Goal: Information Seeking & Learning: Learn about a topic

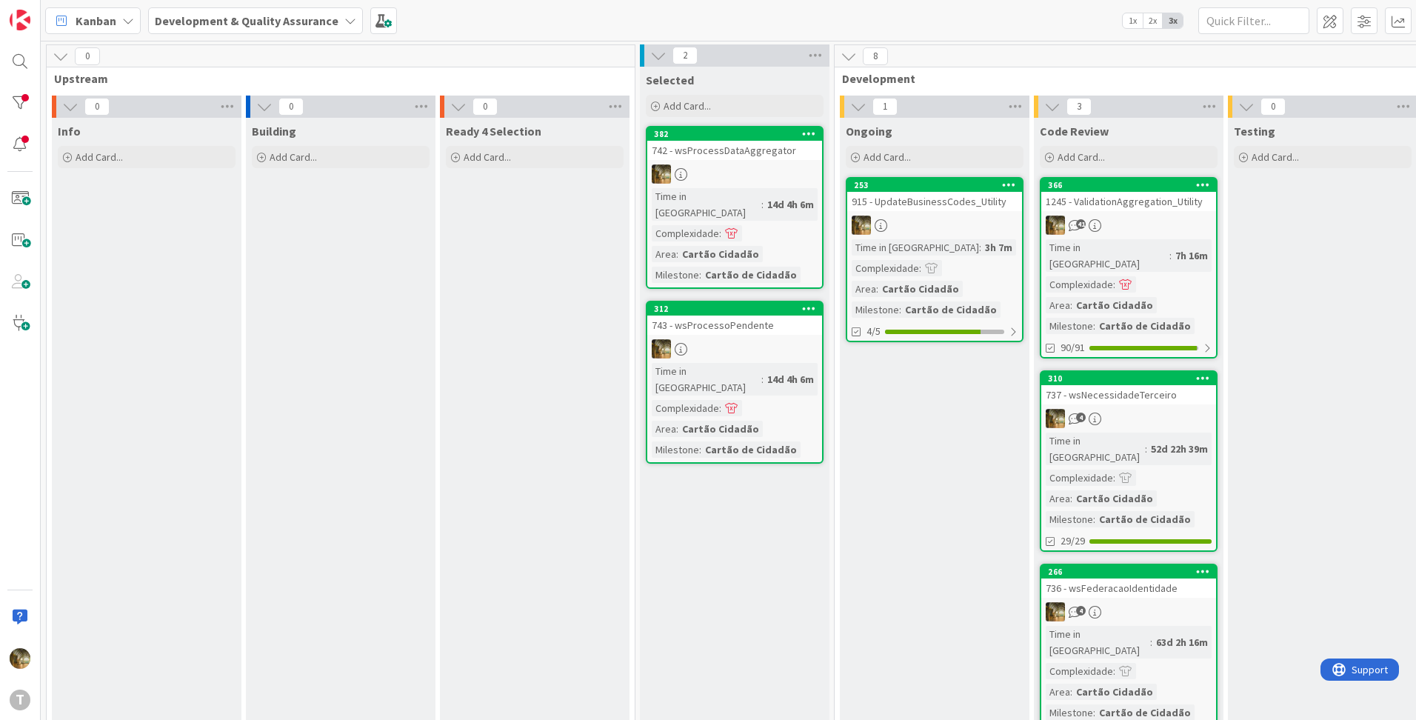
click at [939, 196] on div "915 - UpdateBusinessCodes_Utility" at bounding box center [934, 201] width 175 height 19
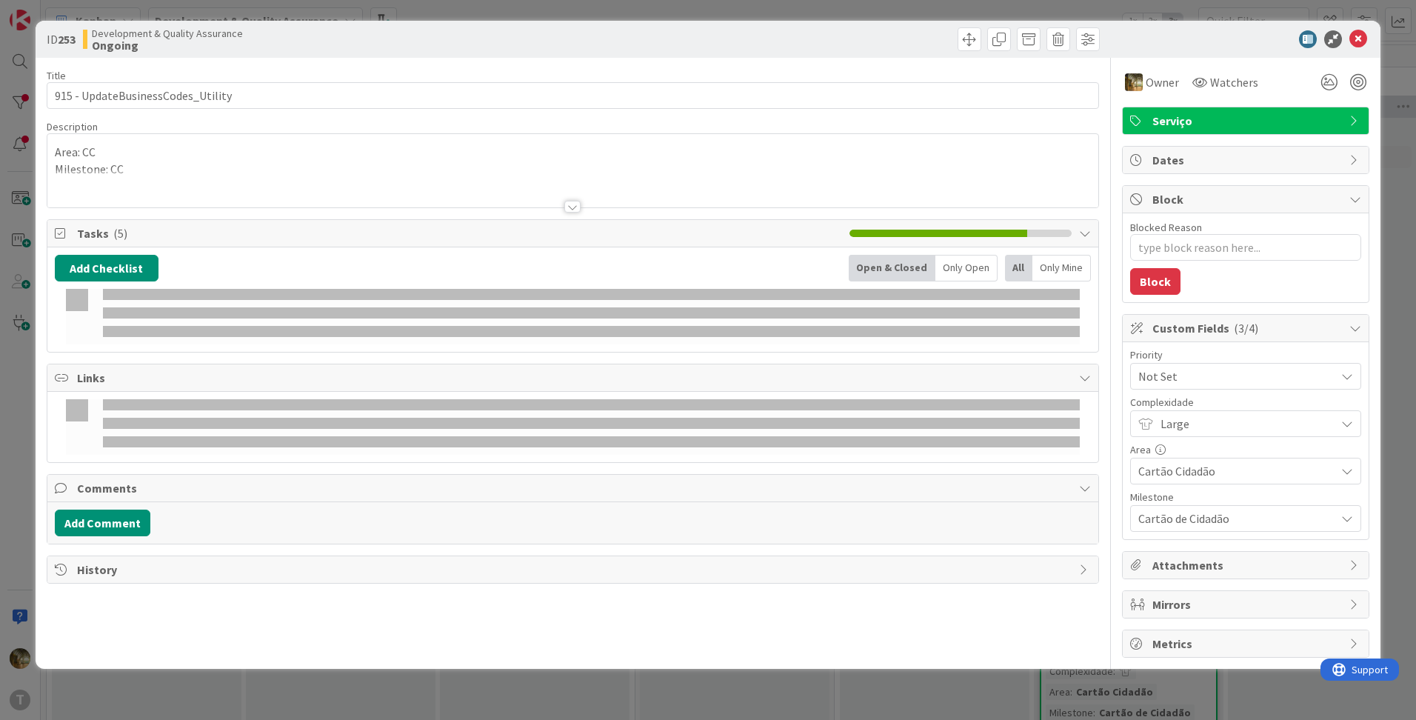
type textarea "x"
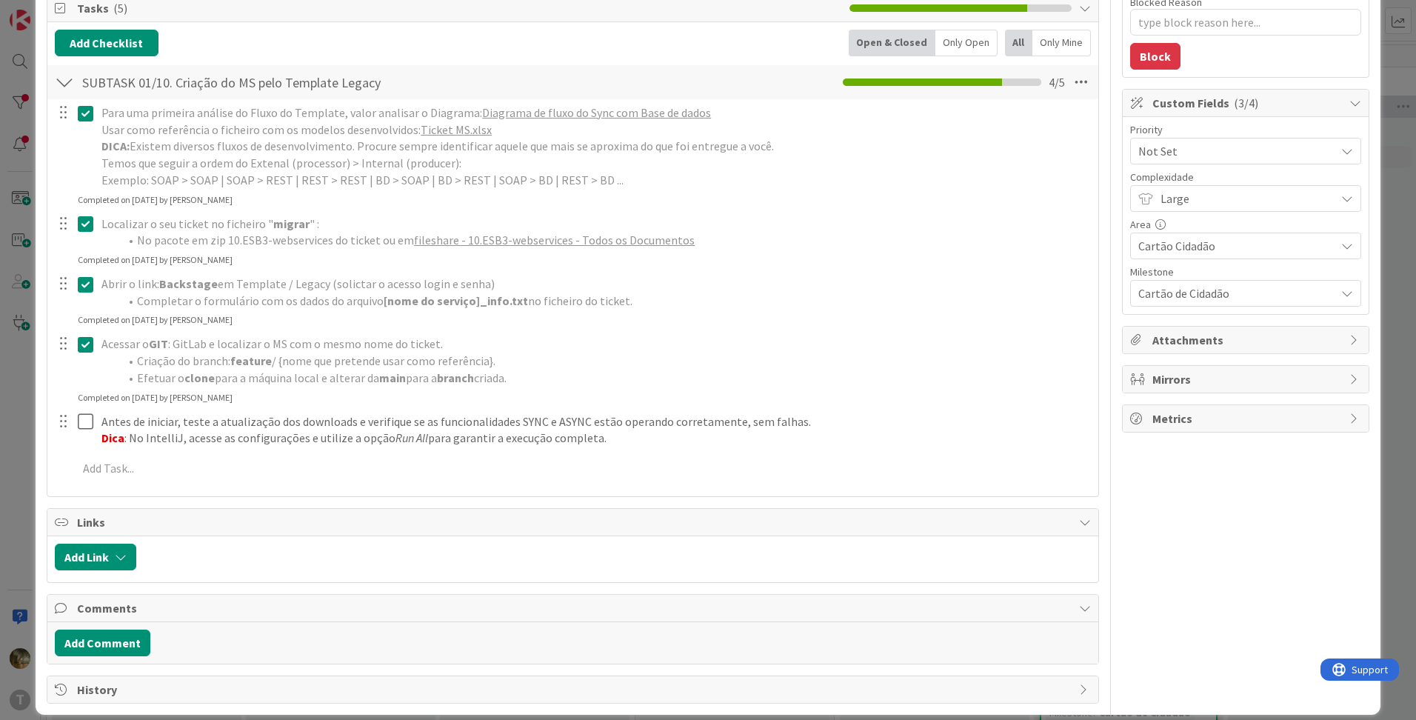
scroll to position [241, 0]
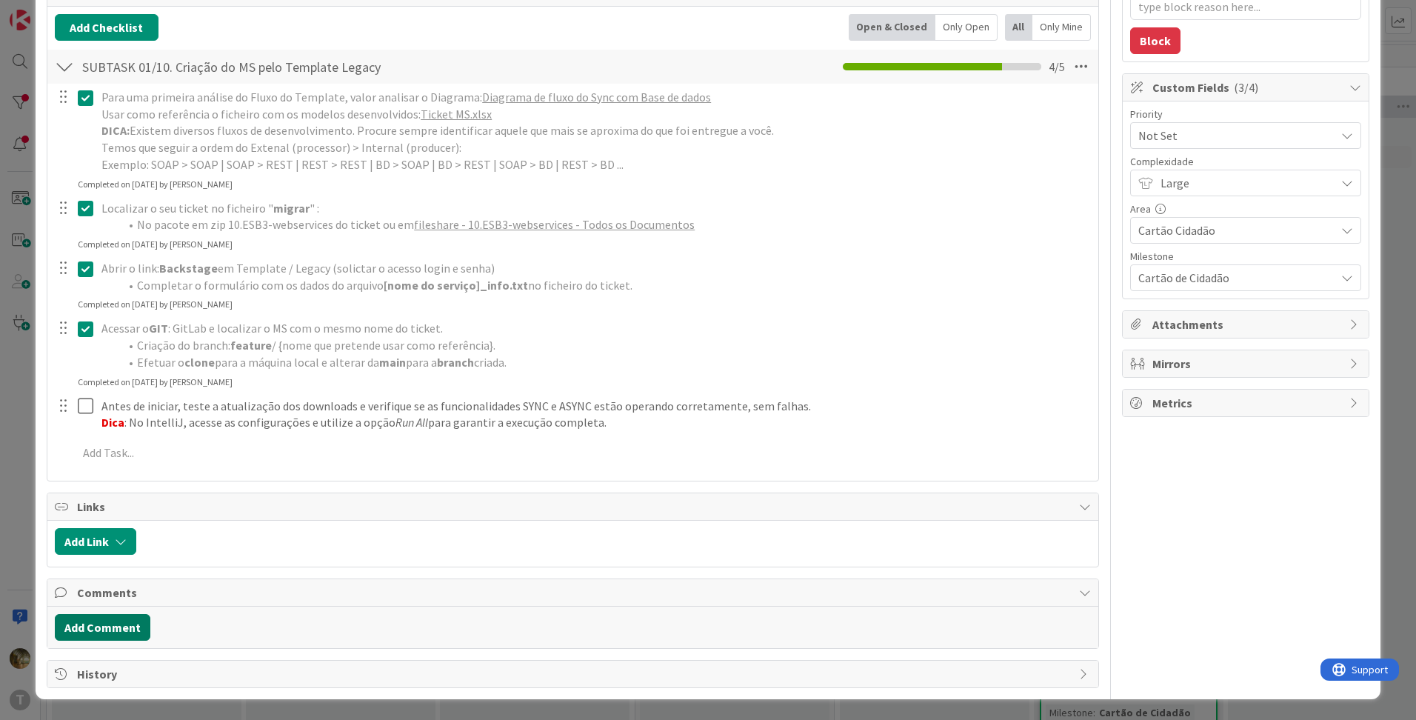
click at [115, 626] on button "Add Comment" at bounding box center [103, 627] width 96 height 27
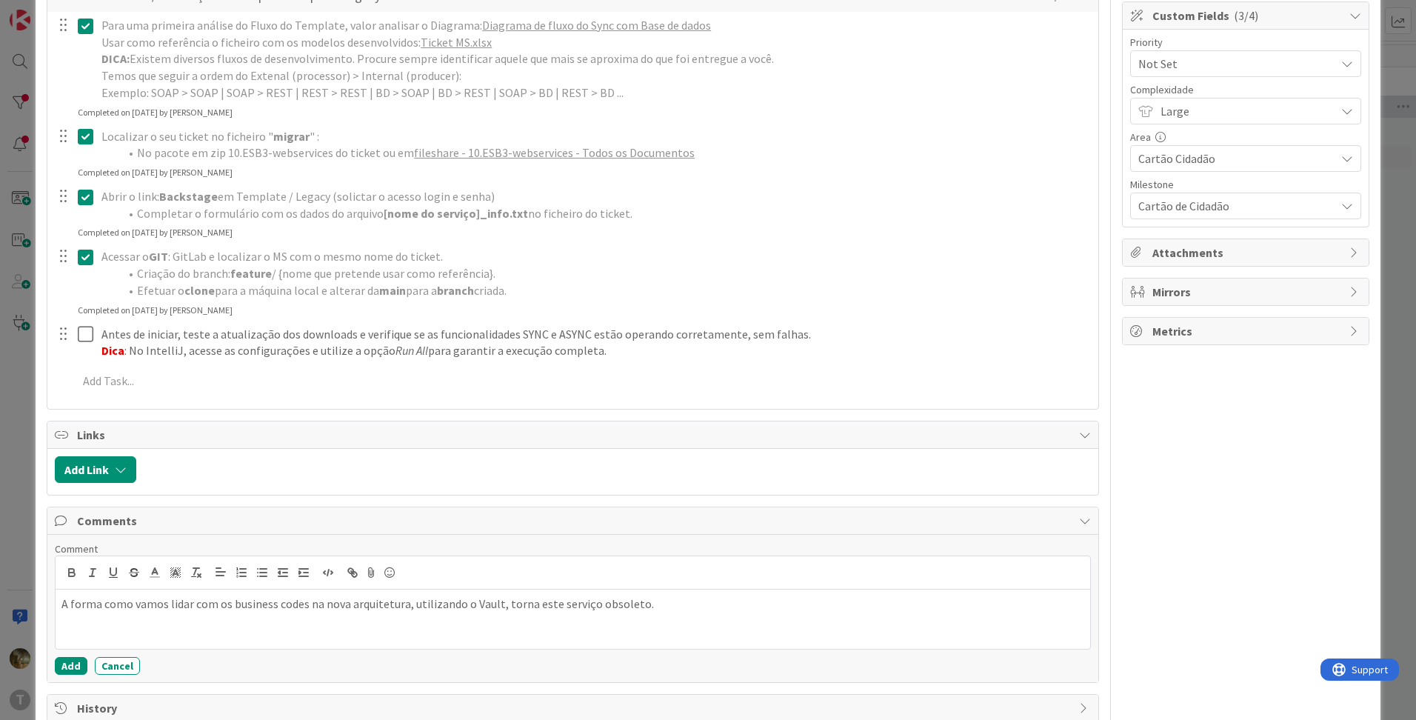
scroll to position [347, 0]
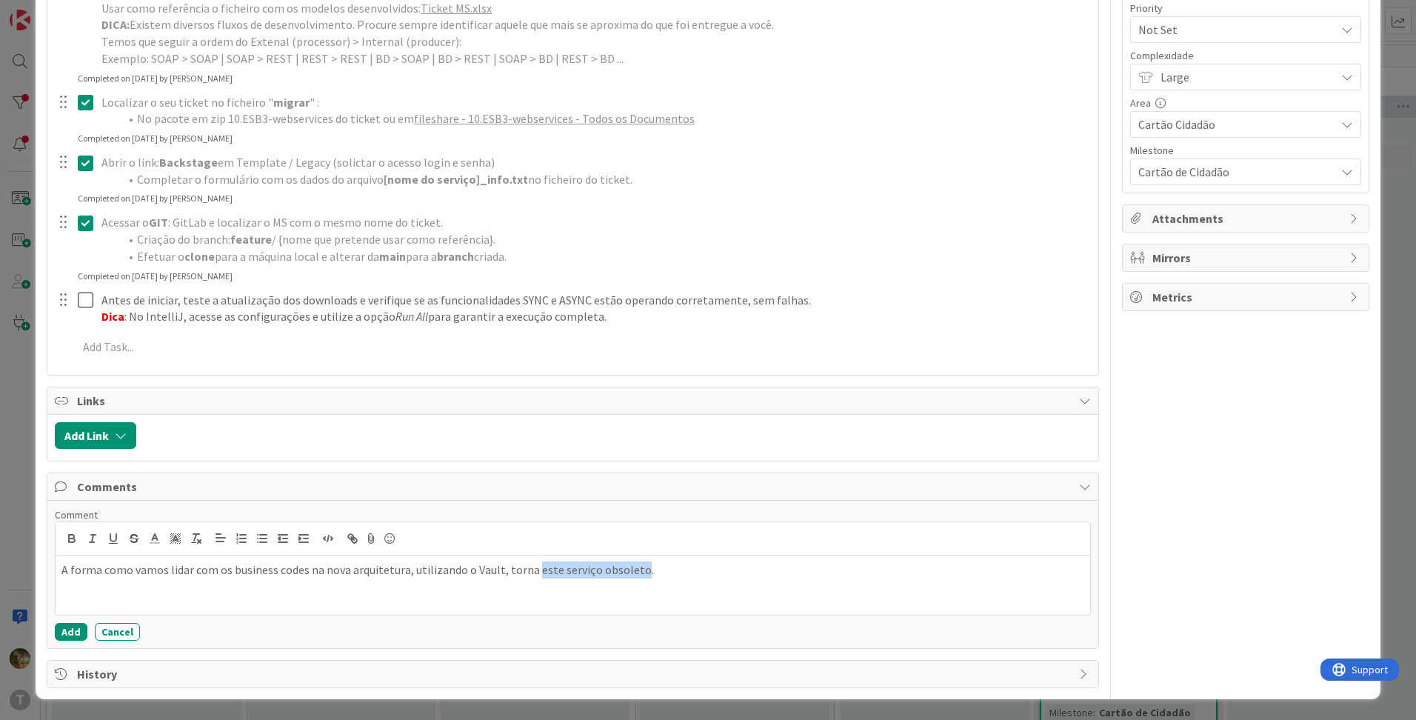
drag, startPoint x: 529, startPoint y: 571, endPoint x: 633, endPoint y: 571, distance: 103.7
click at [633, 571] on p "A forma como vamos lidar com os business codes na nova arquitetura, utilizando …" at bounding box center [572, 569] width 1023 height 17
click at [67, 633] on button "Add" at bounding box center [71, 632] width 33 height 18
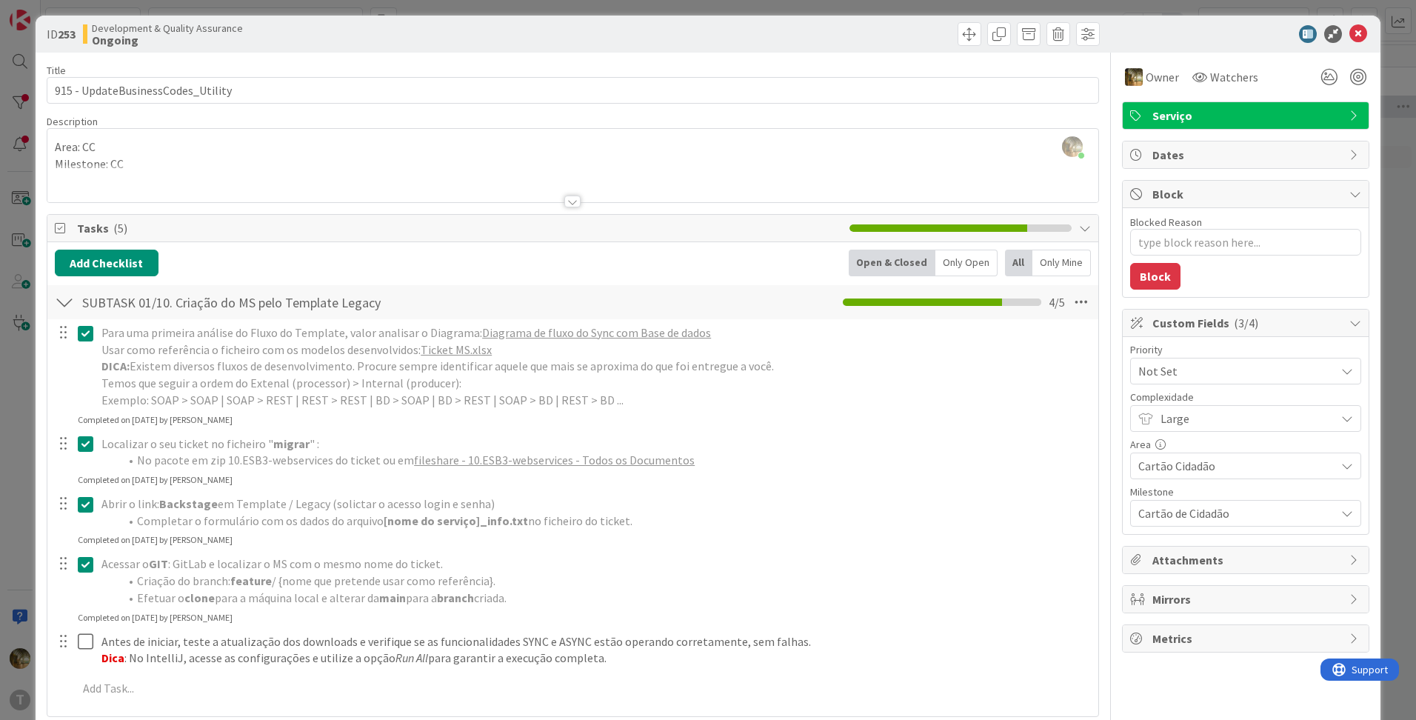
scroll to position [0, 0]
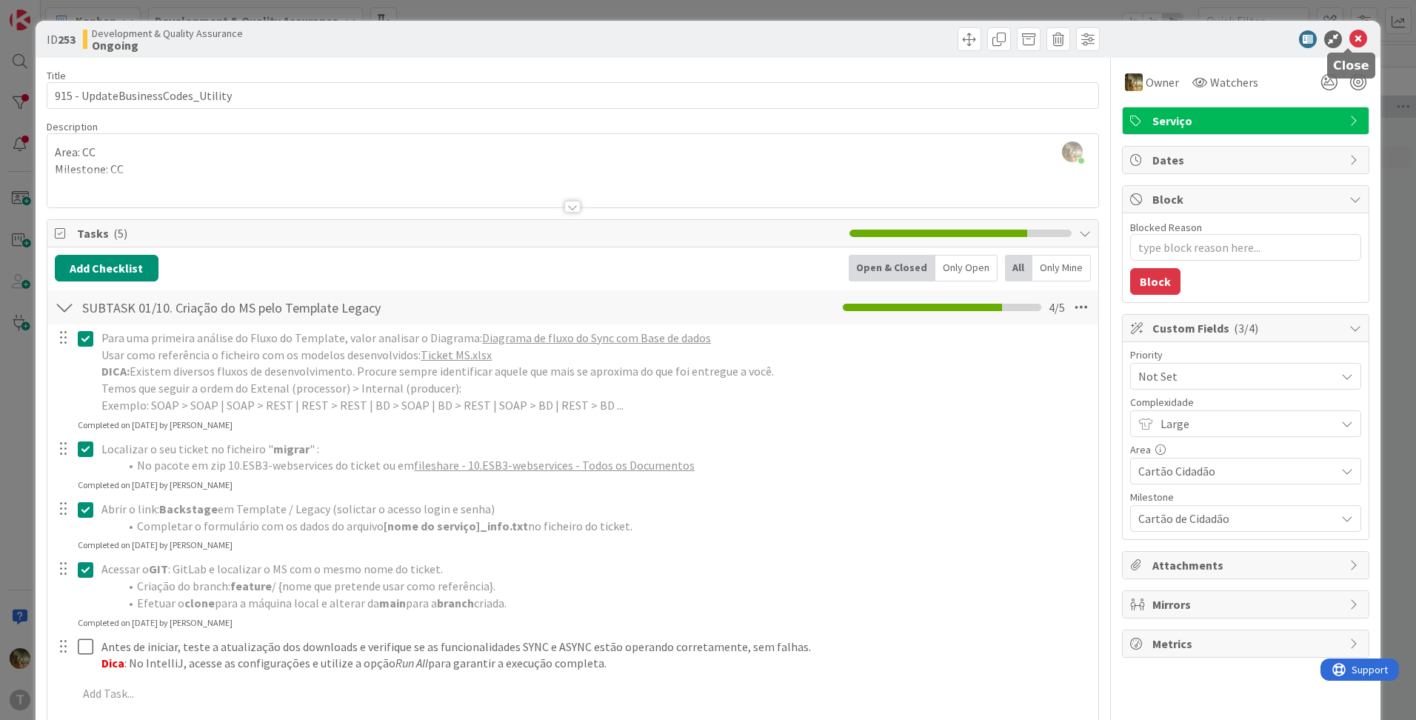
click at [1350, 42] on icon at bounding box center [1359, 39] width 18 height 18
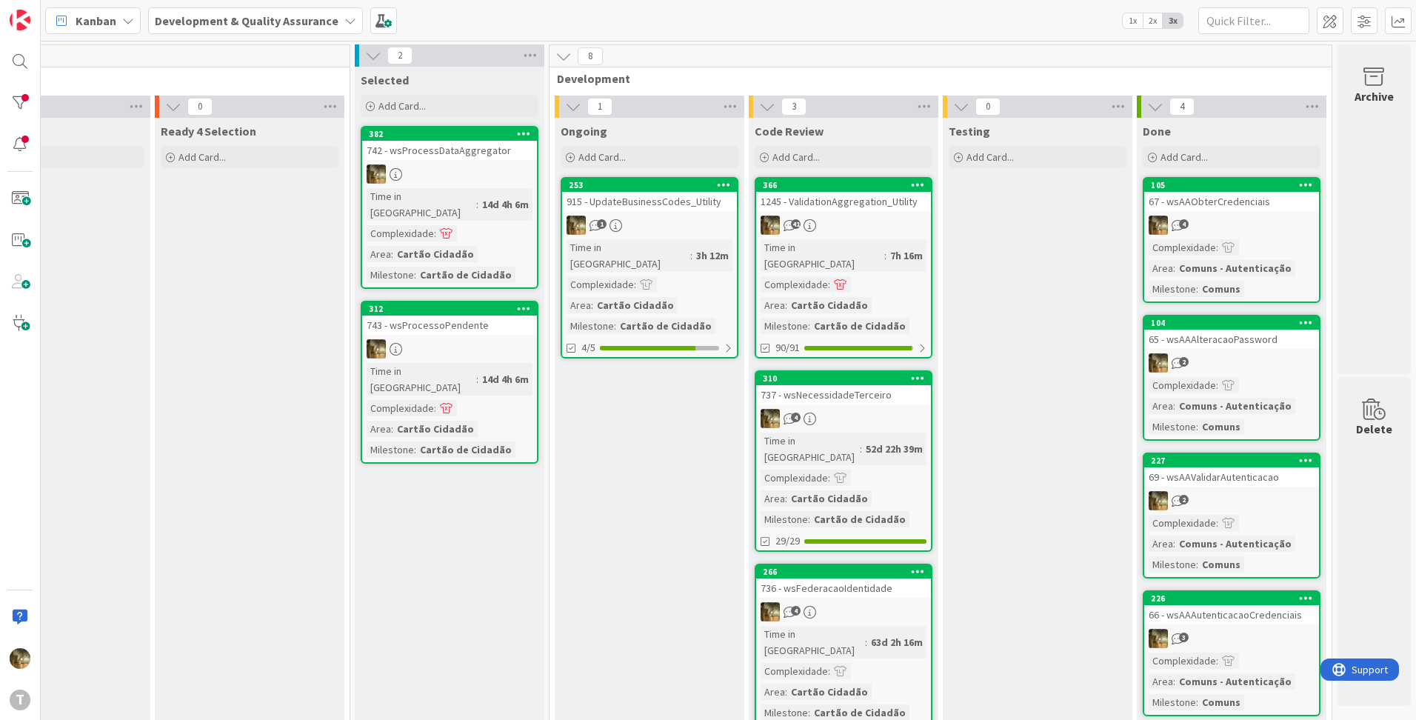
click at [639, 219] on div "1" at bounding box center [649, 225] width 175 height 19
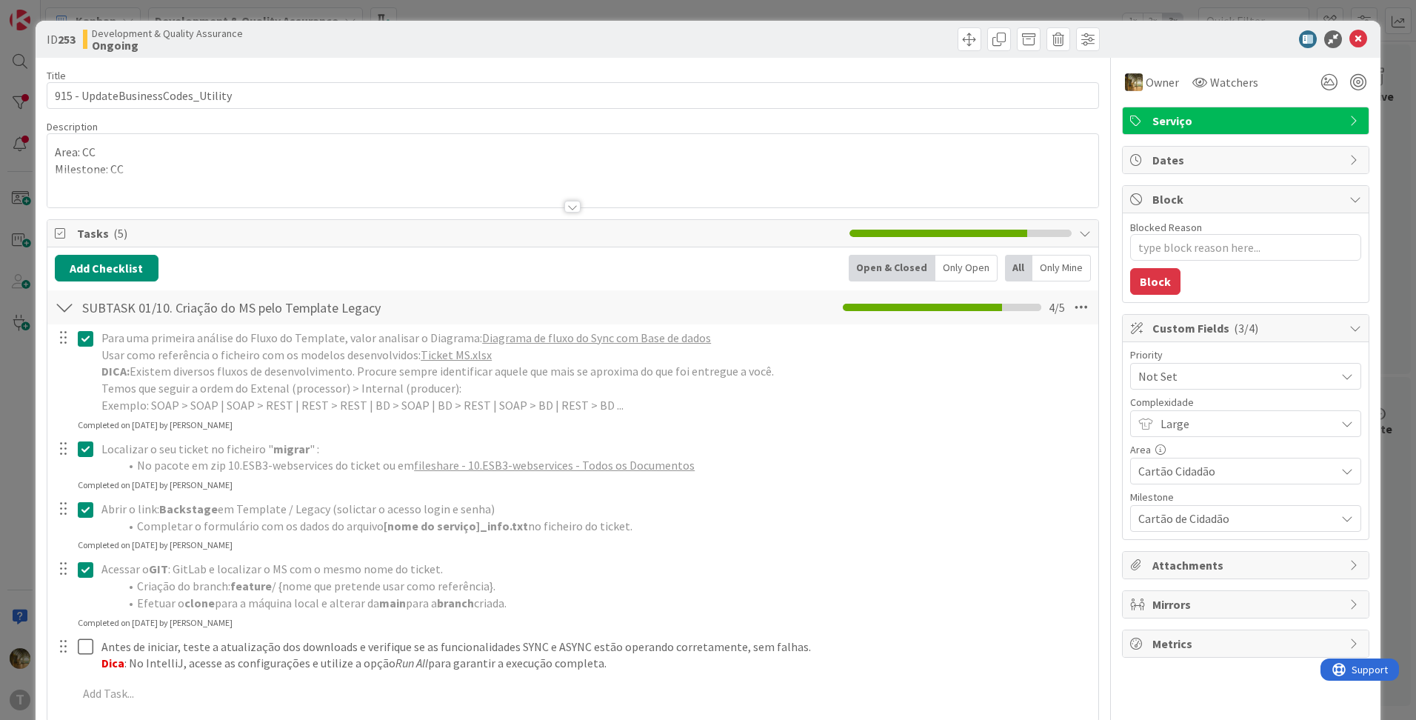
scroll to position [333, 0]
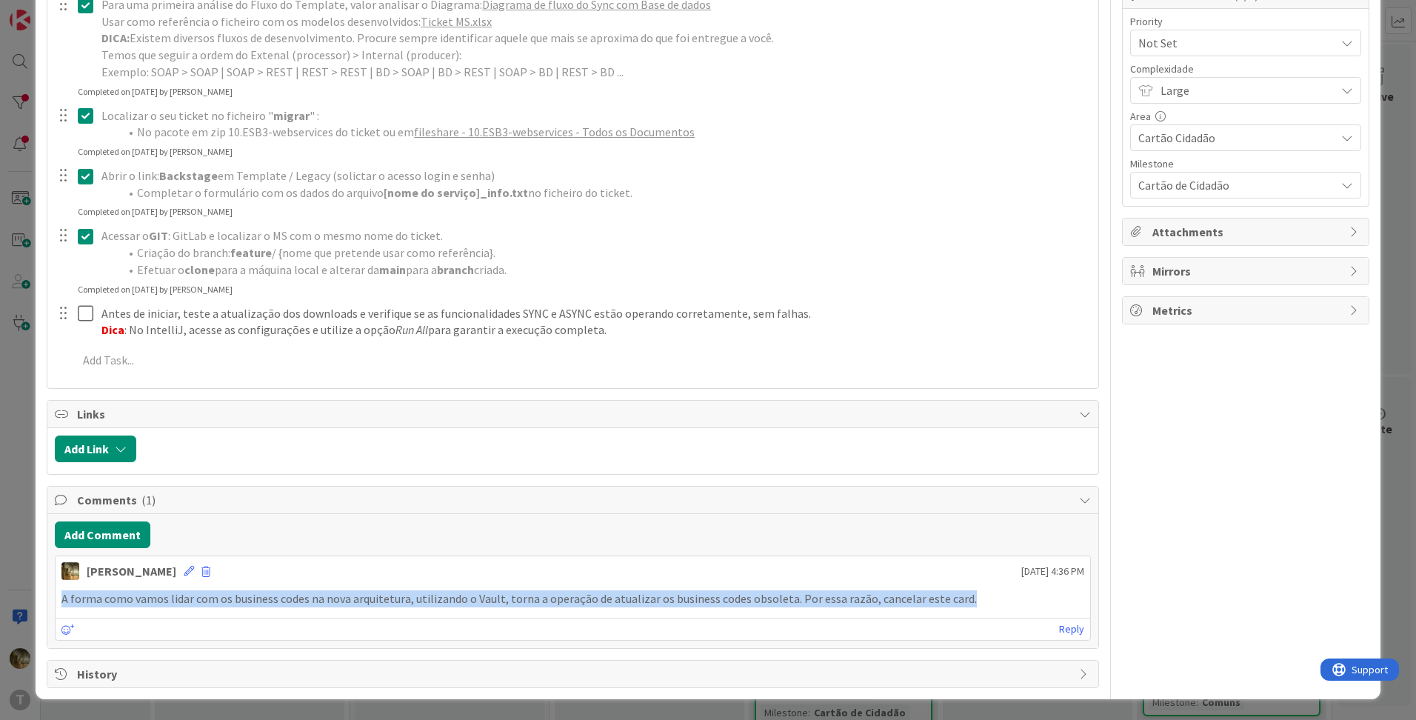
drag, startPoint x: 64, startPoint y: 599, endPoint x: 960, endPoint y: 599, distance: 895.5
click at [960, 599] on p "A forma como vamos lidar com os business codes na nova arquitetura, utilizando …" at bounding box center [572, 598] width 1023 height 17
drag, startPoint x: 960, startPoint y: 599, endPoint x: 873, endPoint y: 599, distance: 87.4
copy p "A forma como vamos lidar com os business codes na nova arquitetura, utilizando …"
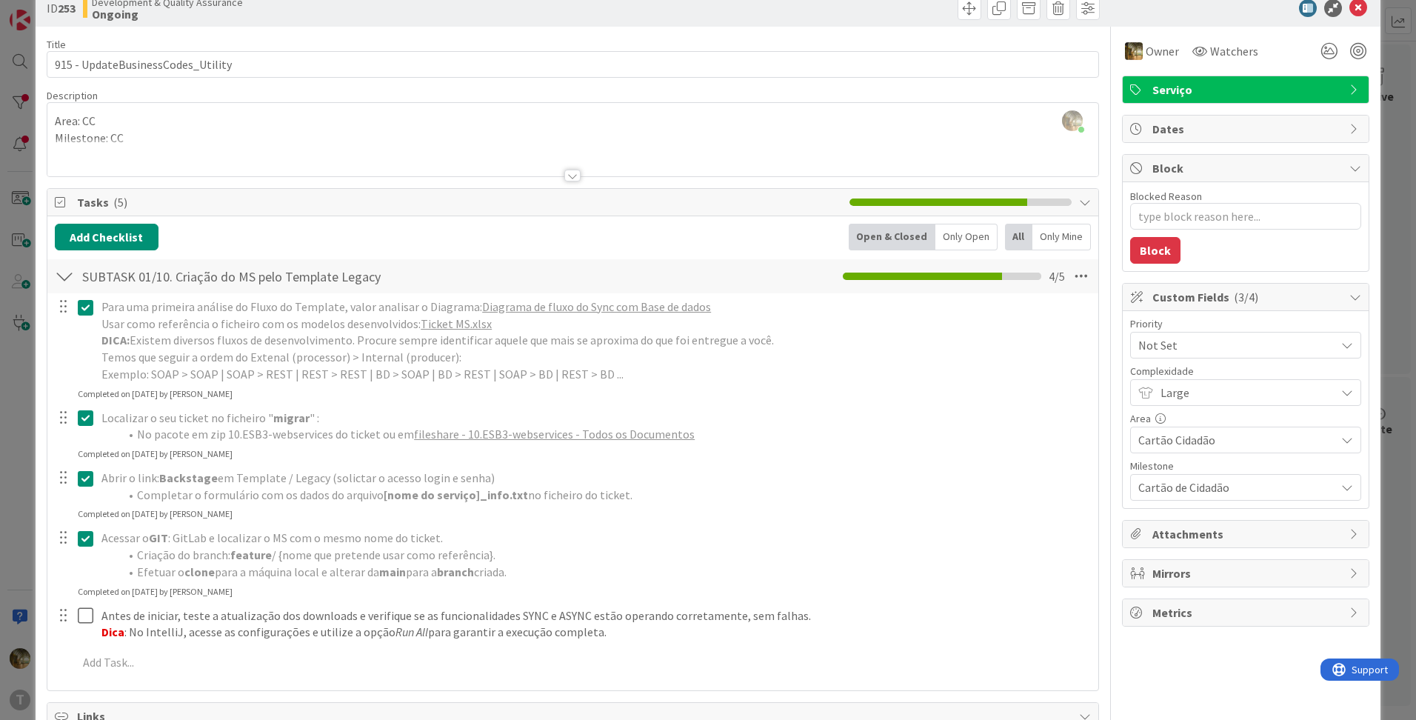
scroll to position [0, 0]
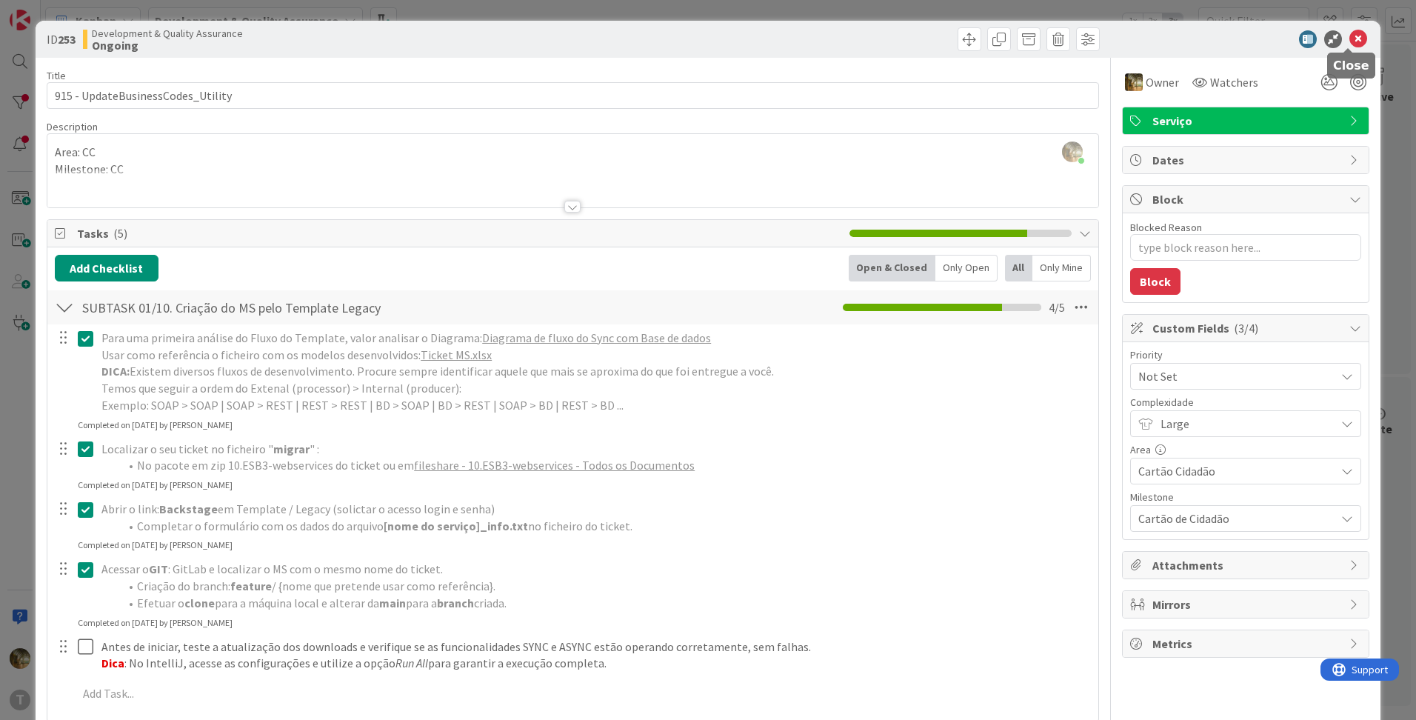
click at [1350, 38] on icon at bounding box center [1359, 39] width 18 height 18
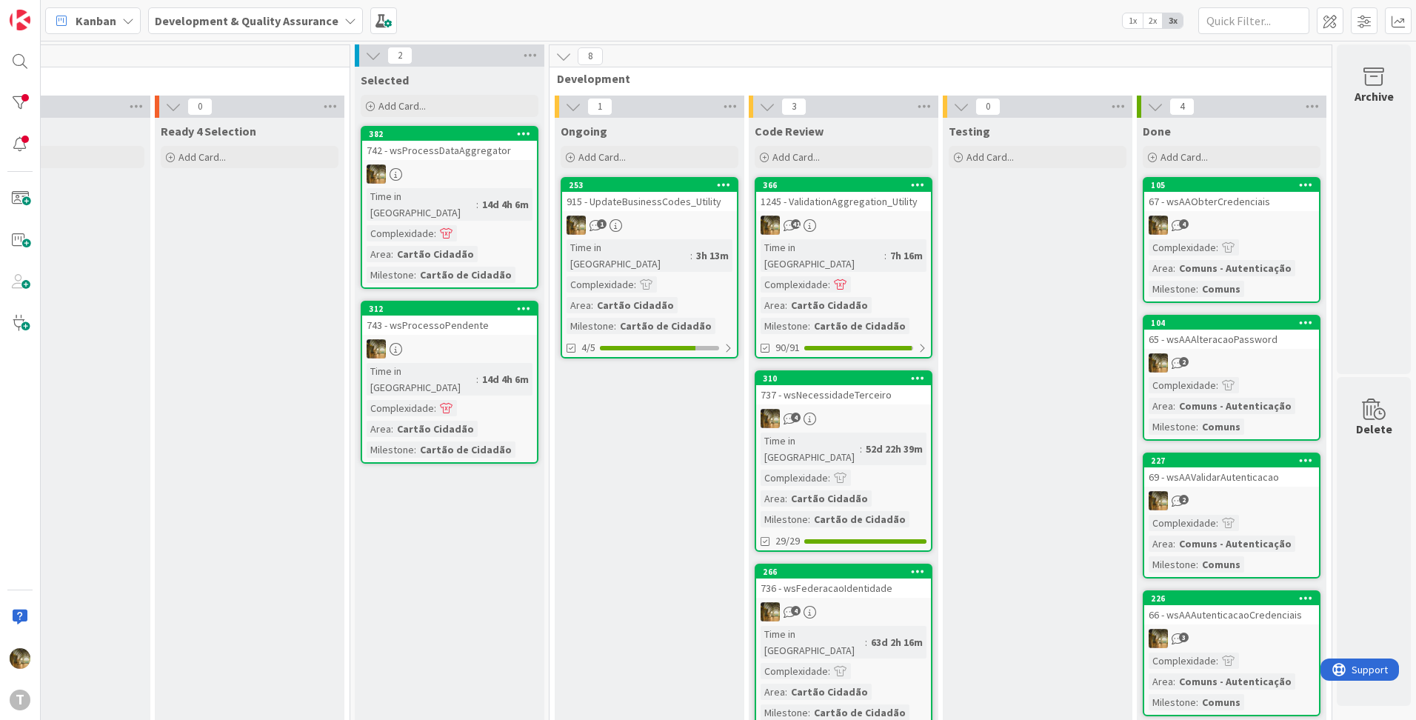
click at [627, 207] on div "915 - UpdateBusinessCodes_Utility" at bounding box center [649, 201] width 175 height 19
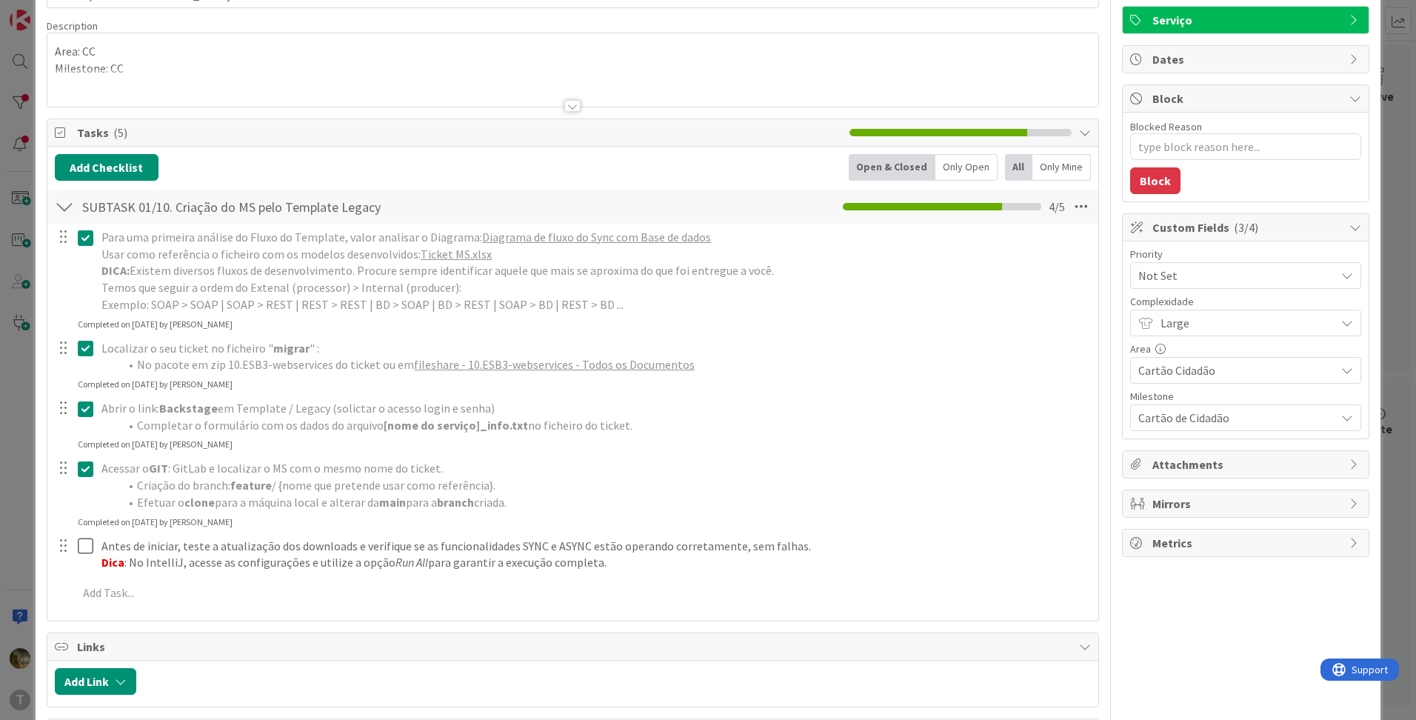
scroll to position [87, 0]
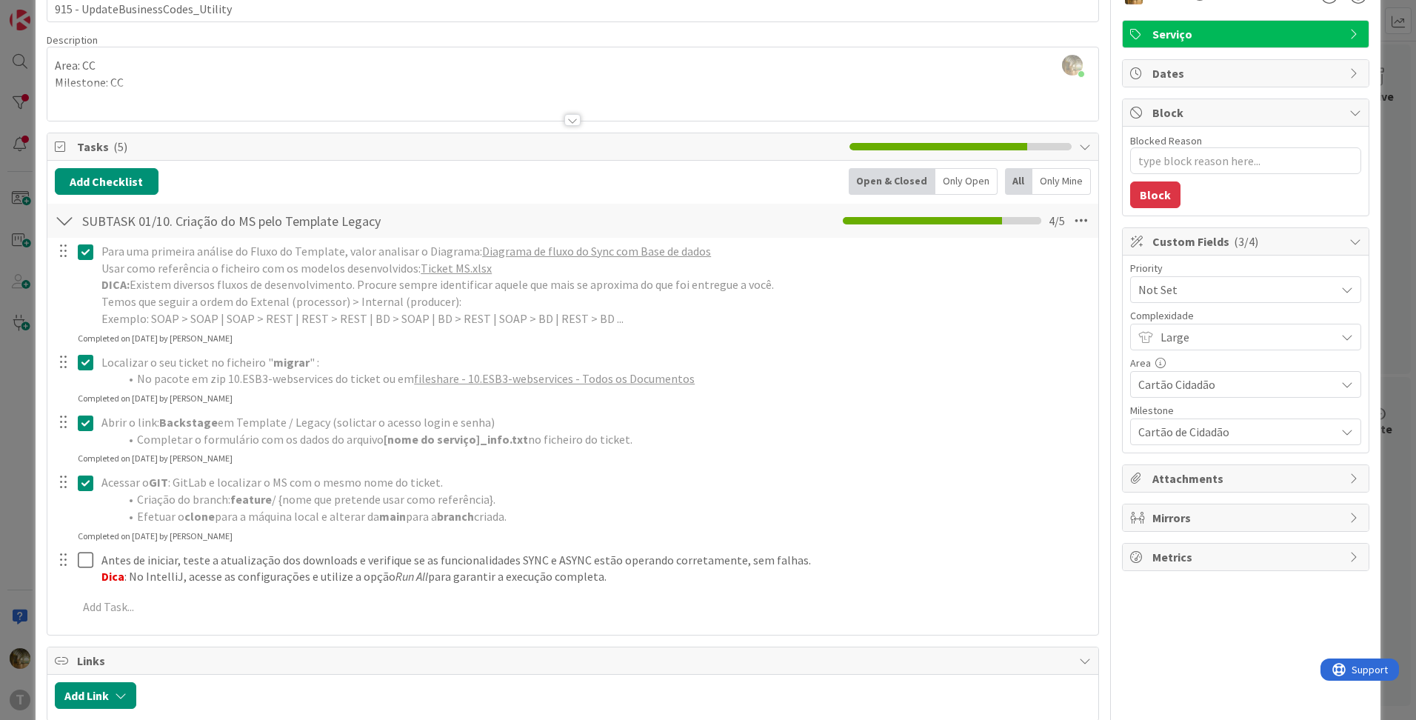
click at [55, 216] on div at bounding box center [64, 220] width 19 height 27
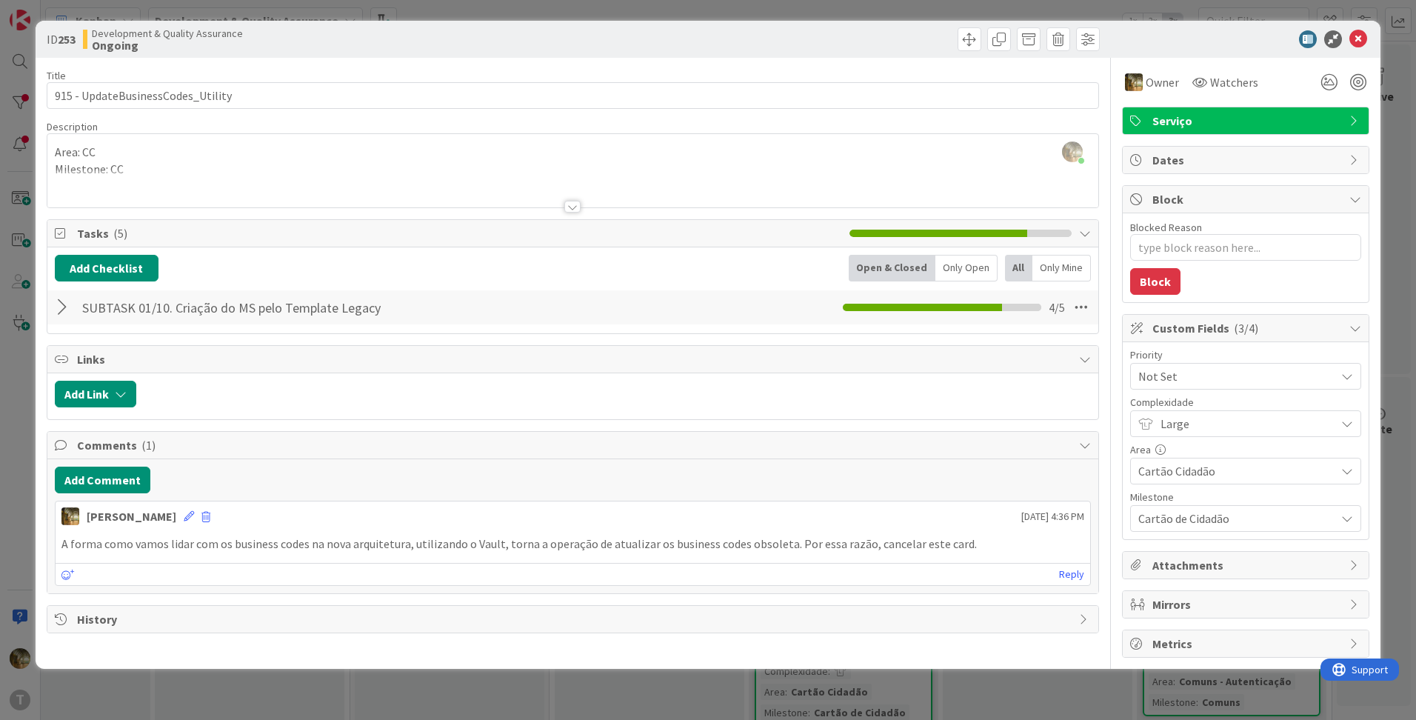
click at [212, 542] on p "A forma como vamos lidar com os business codes na nova arquitetura, utilizando …" at bounding box center [572, 544] width 1023 height 17
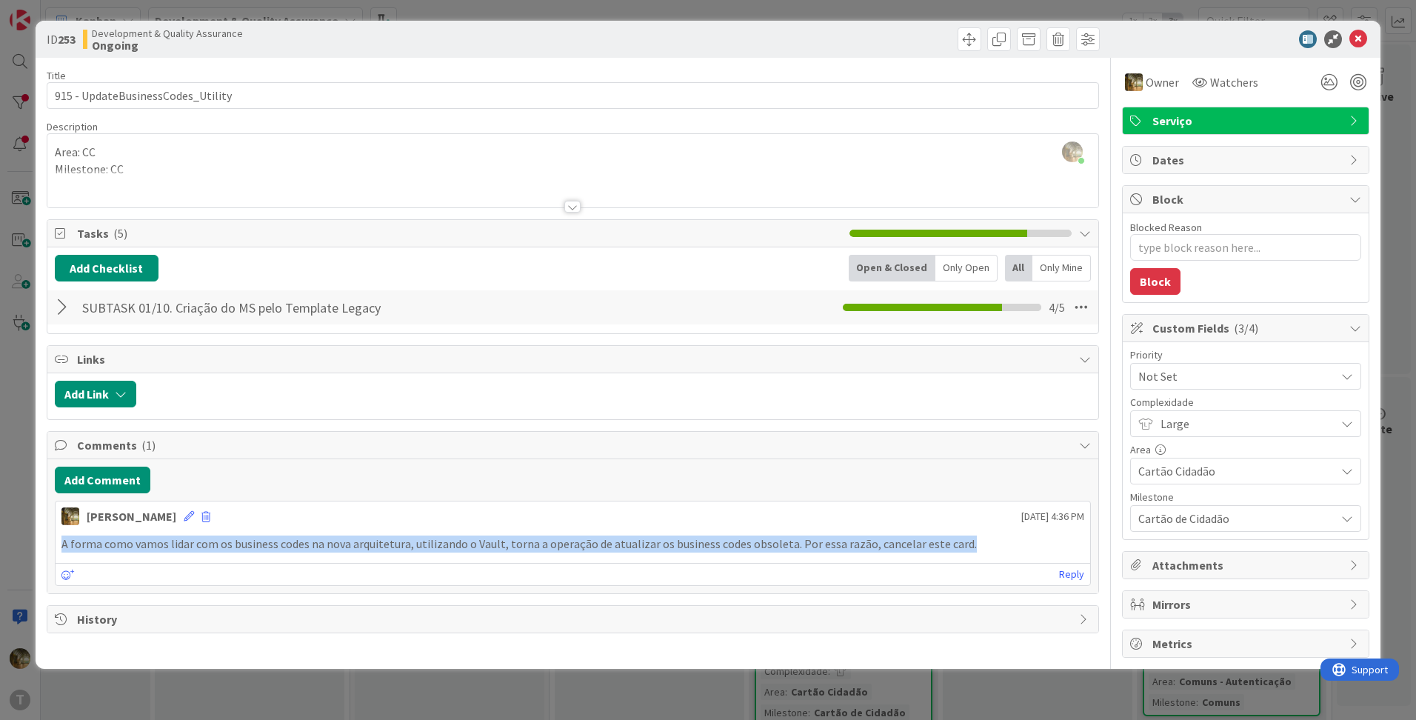
click at [212, 542] on p "A forma como vamos lidar com os business codes na nova arquitetura, utilizando …" at bounding box center [572, 544] width 1023 height 17
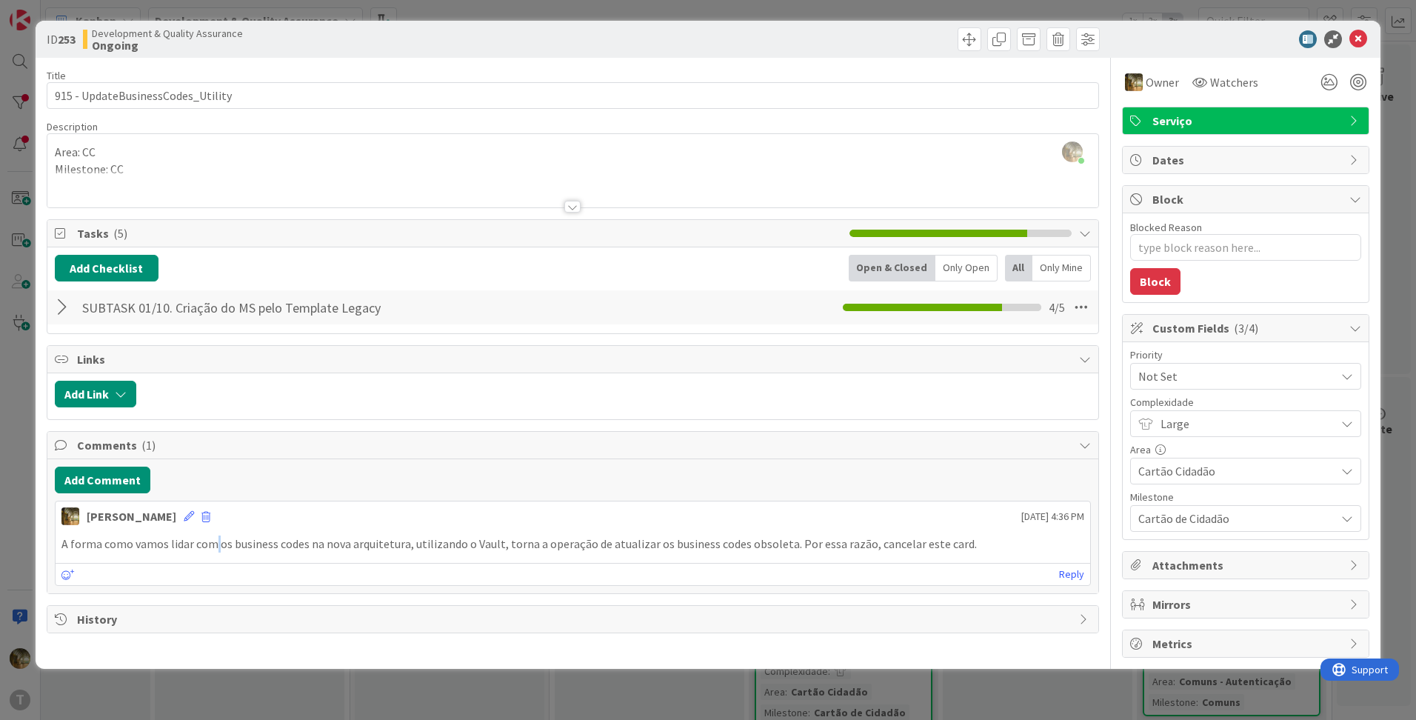
copy p
click at [197, 543] on p "A forma como vamos lidar com os business codes na nova arquitetura, utilizando …" at bounding box center [572, 544] width 1023 height 17
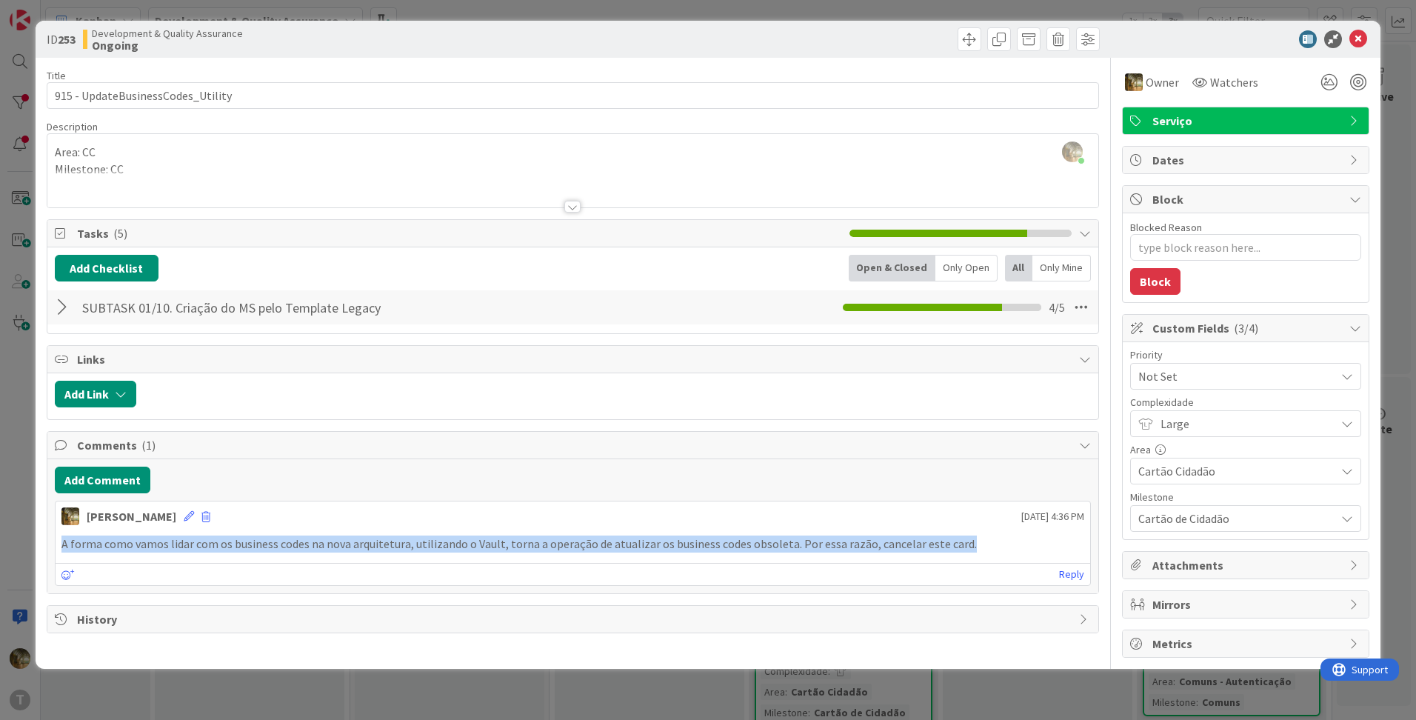
click at [197, 543] on p "A forma como vamos lidar com os business codes na nova arquitetura, utilizando …" at bounding box center [572, 544] width 1023 height 17
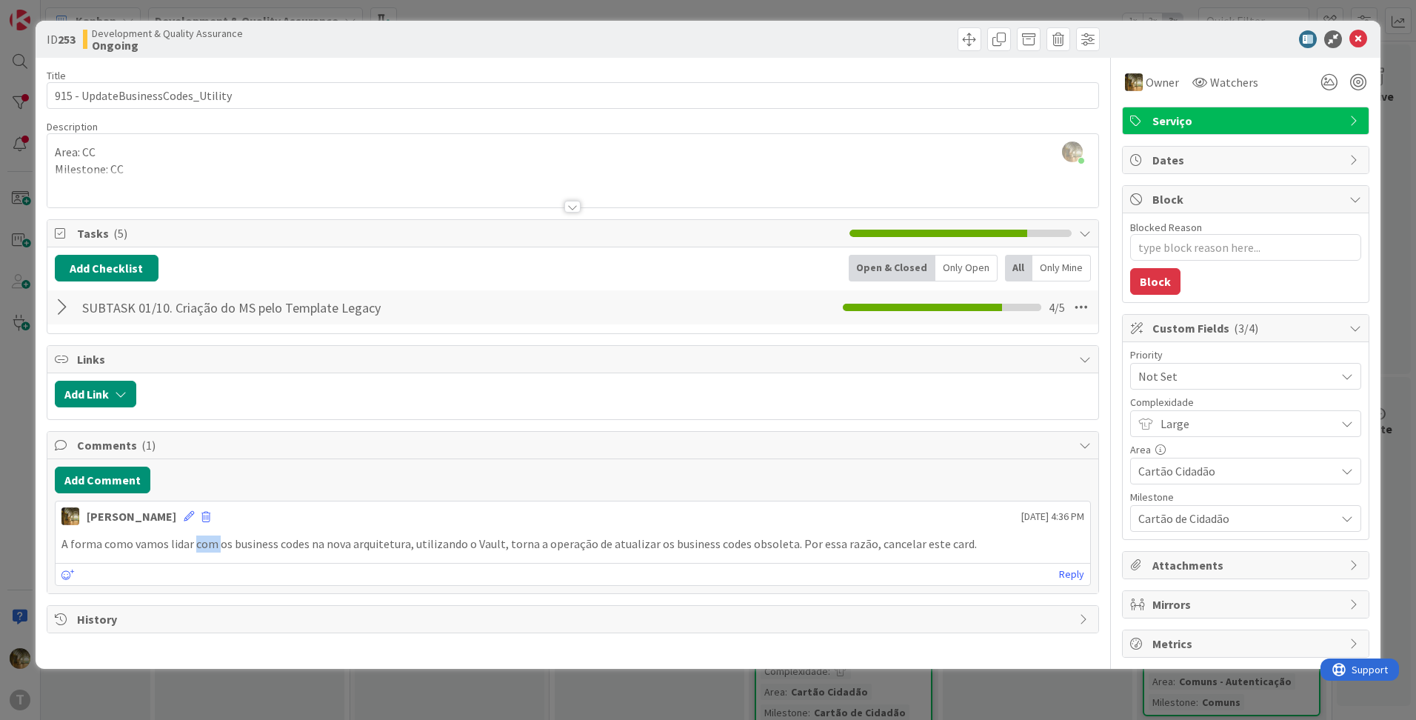
click at [197, 543] on p "A forma como vamos lidar com os business codes na nova arquitetura, utilizando …" at bounding box center [572, 544] width 1023 height 17
drag, startPoint x: 197, startPoint y: 543, endPoint x: 185, endPoint y: 542, distance: 11.9
click at [185, 542] on p "A forma como vamos lidar com os business codes na nova arquitetura, utilizando …" at bounding box center [572, 544] width 1023 height 17
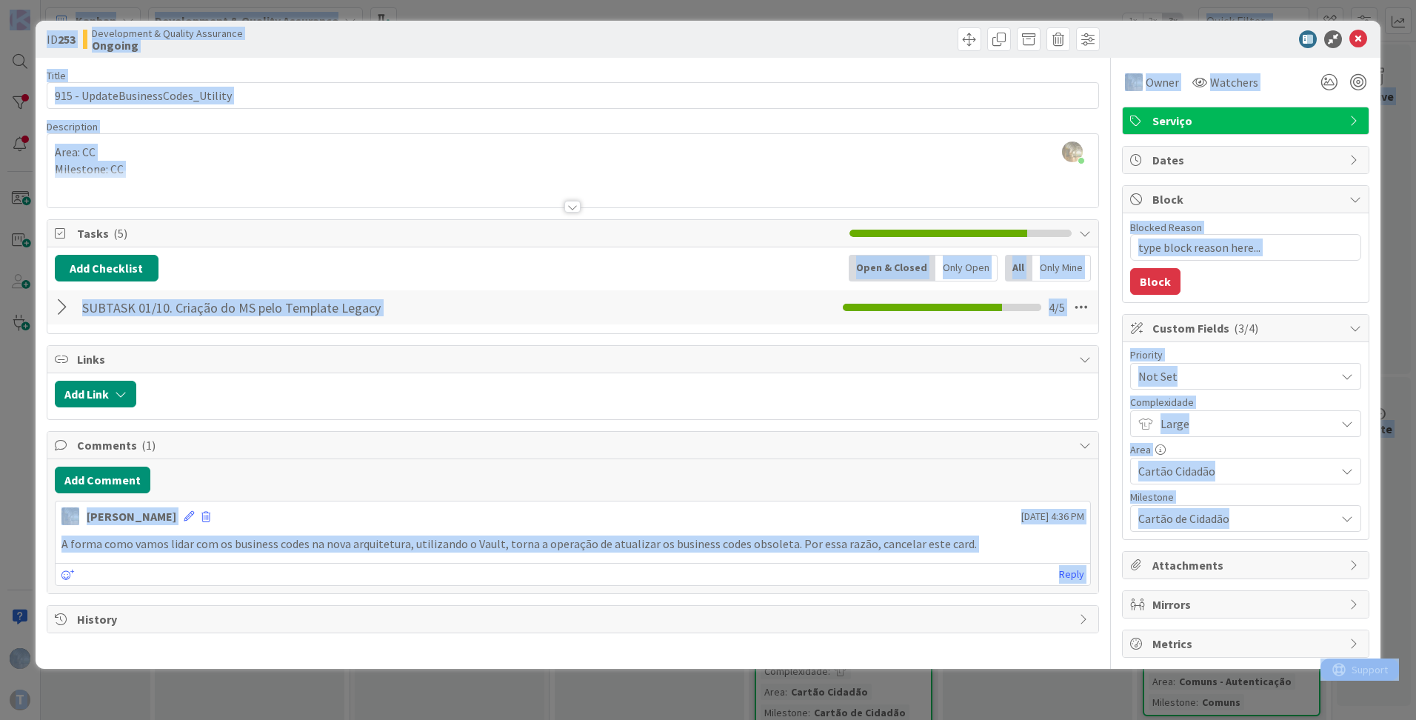
click at [207, 545] on p "A forma como vamos lidar com os business codes na nova arquitetura, utilizando …" at bounding box center [572, 544] width 1023 height 17
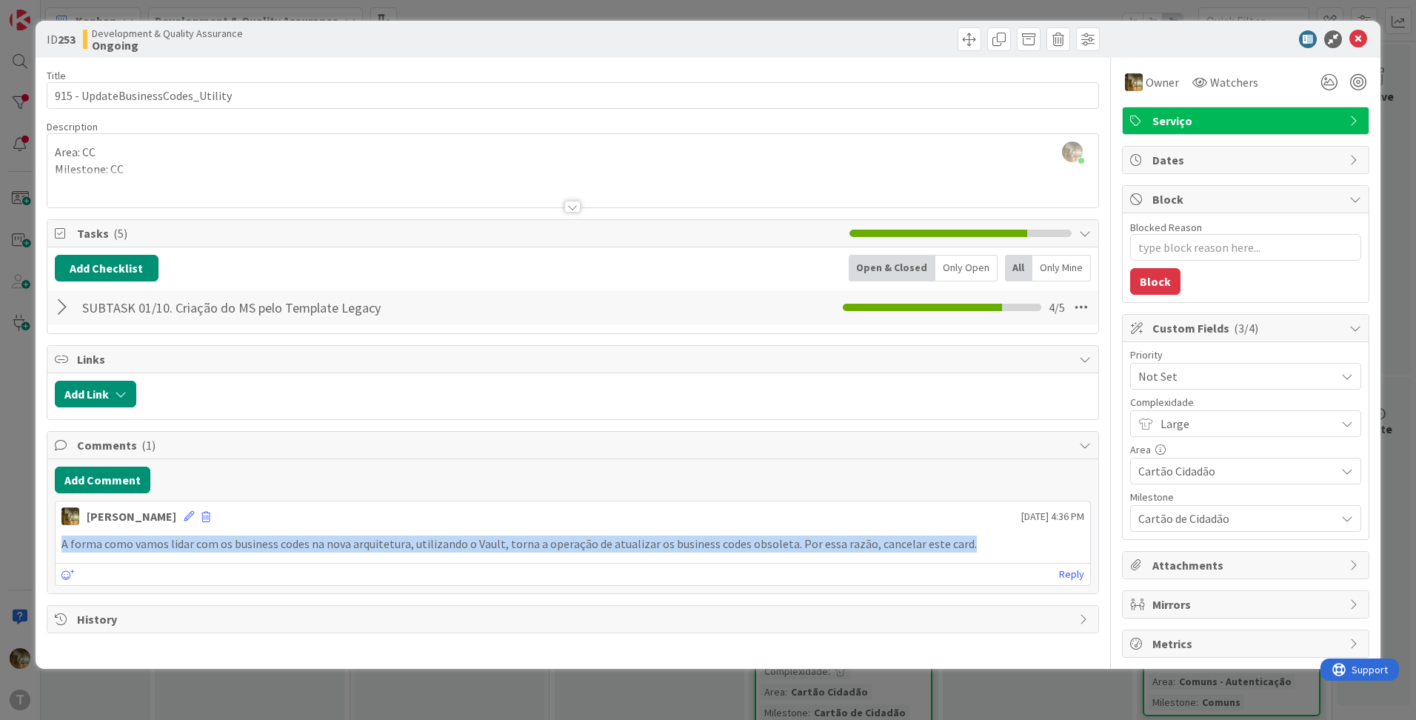
drag, startPoint x: 964, startPoint y: 543, endPoint x: 64, endPoint y: 545, distance: 900.0
click at [64, 545] on p "A forma como vamos lidar com os business codes na nova arquitetura, utilizando …" at bounding box center [572, 544] width 1023 height 17
copy p "A forma como vamos lidar com os business codes na nova arquitetura, utilizando …"
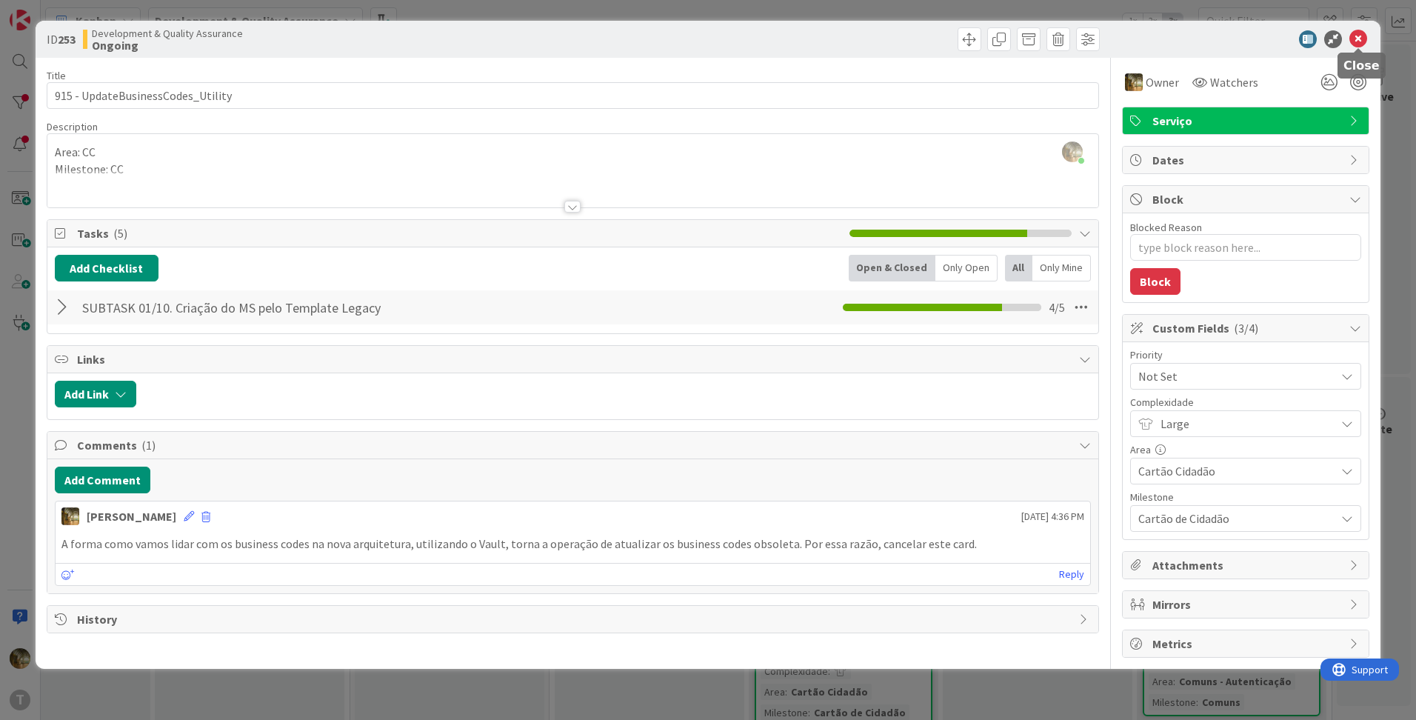
click at [1360, 37] on icon at bounding box center [1359, 39] width 18 height 18
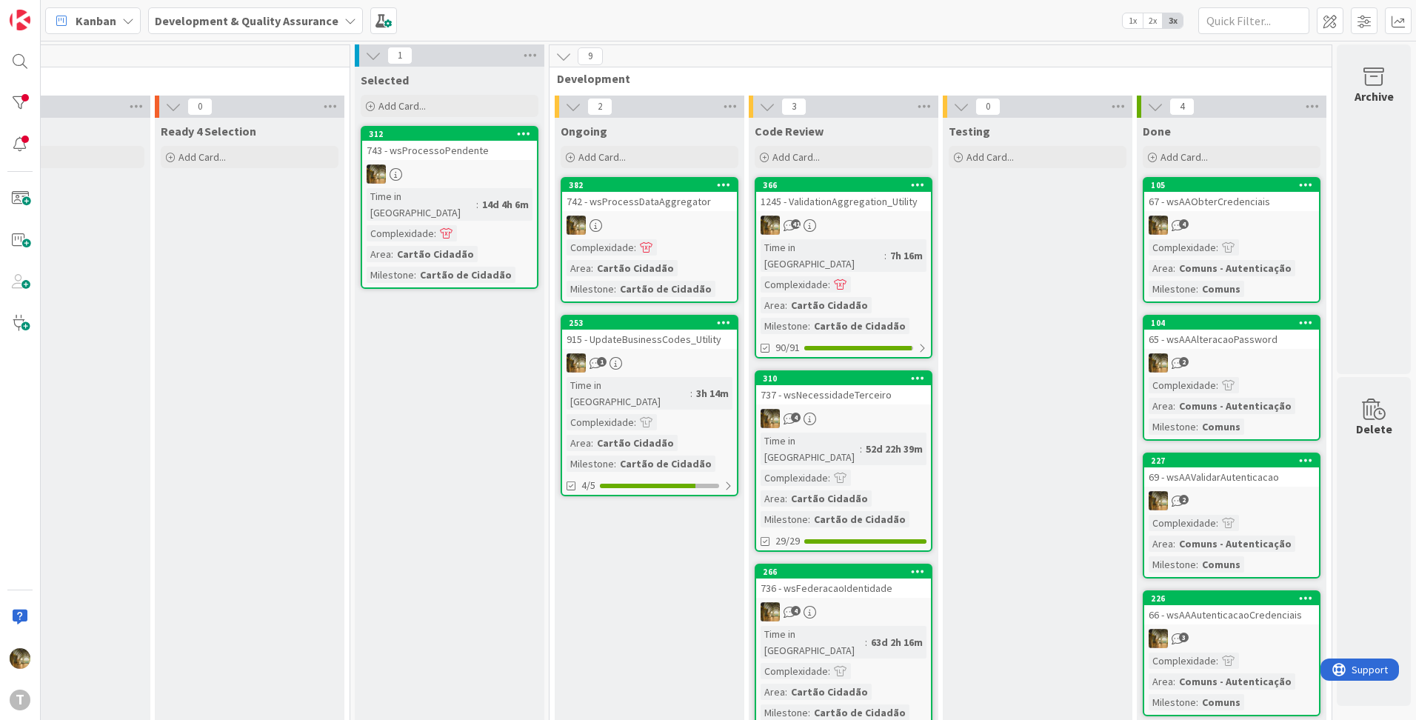
click at [626, 202] on div "742 - wsProcessDataAggregator" at bounding box center [649, 201] width 175 height 19
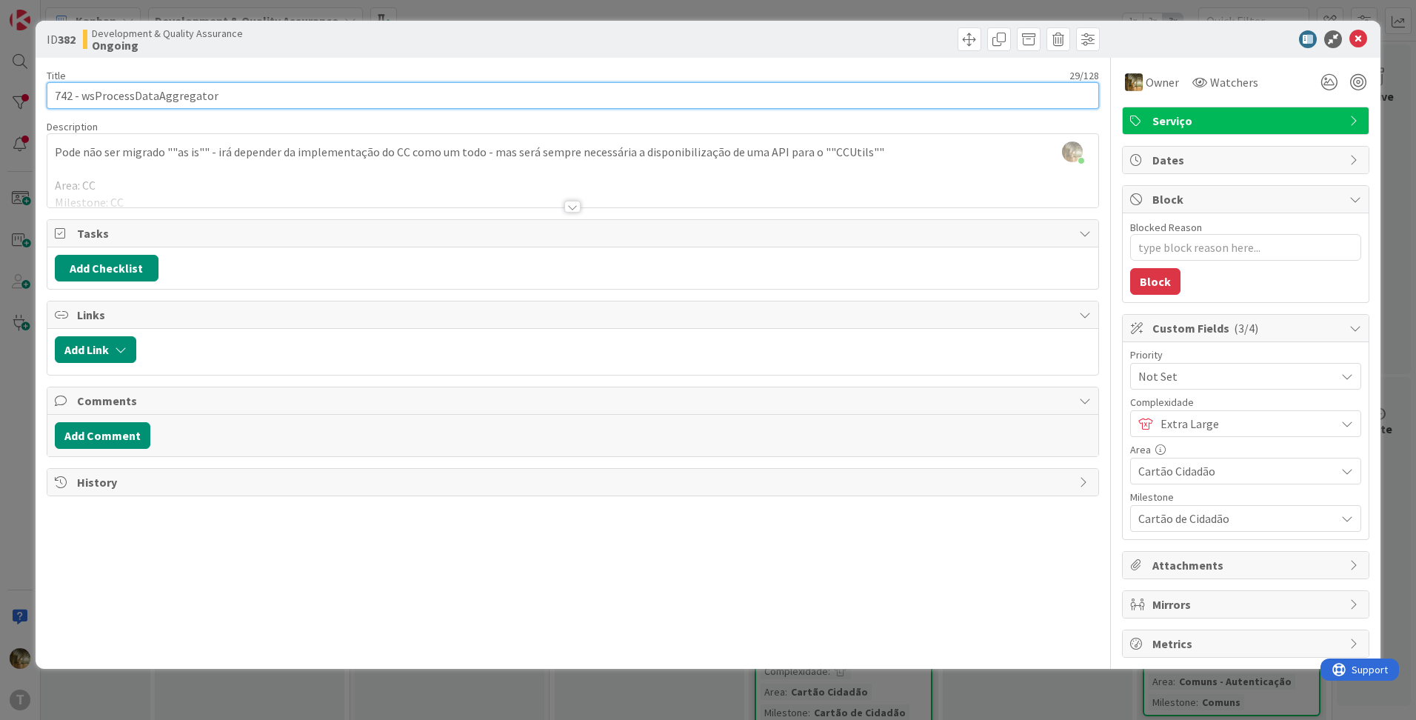
click at [167, 100] on input "742 - wsProcessDataAggregator" at bounding box center [573, 95] width 1053 height 27
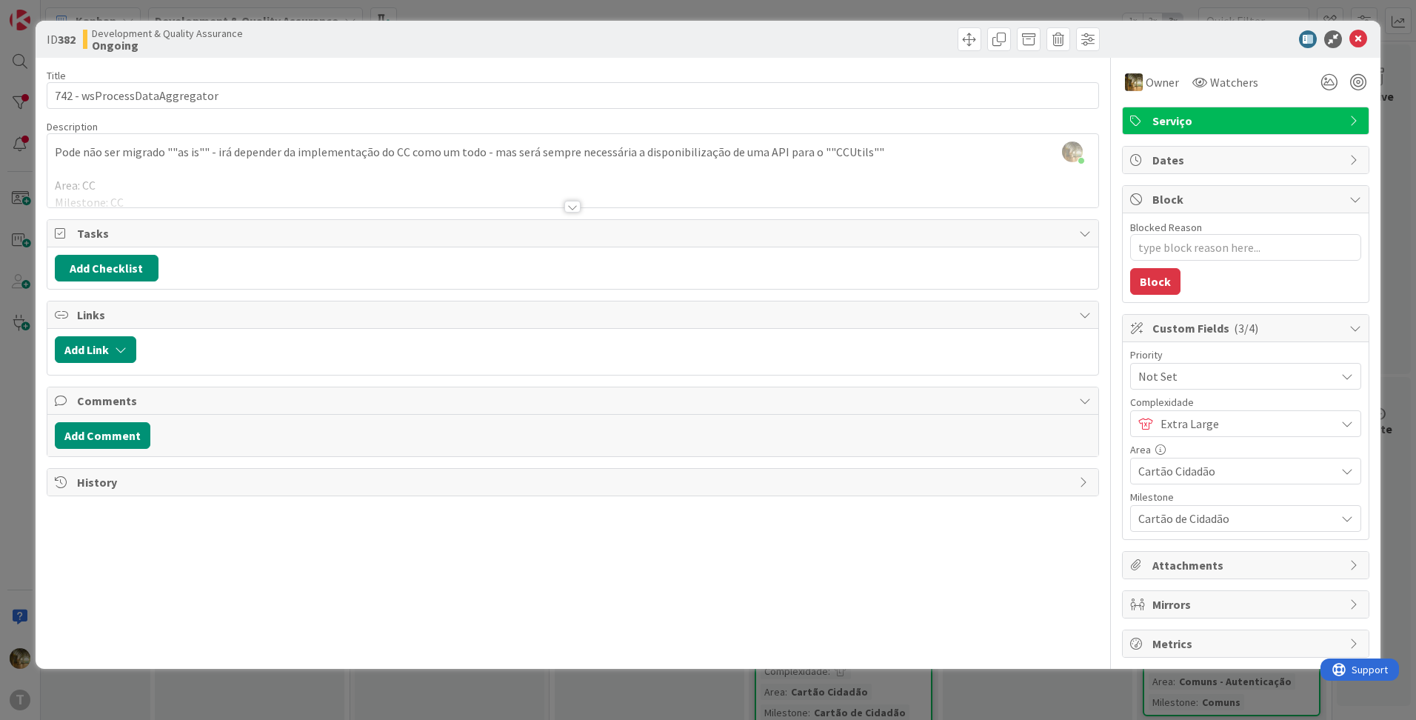
type textarea "x"
